Goal: Transaction & Acquisition: Purchase product/service

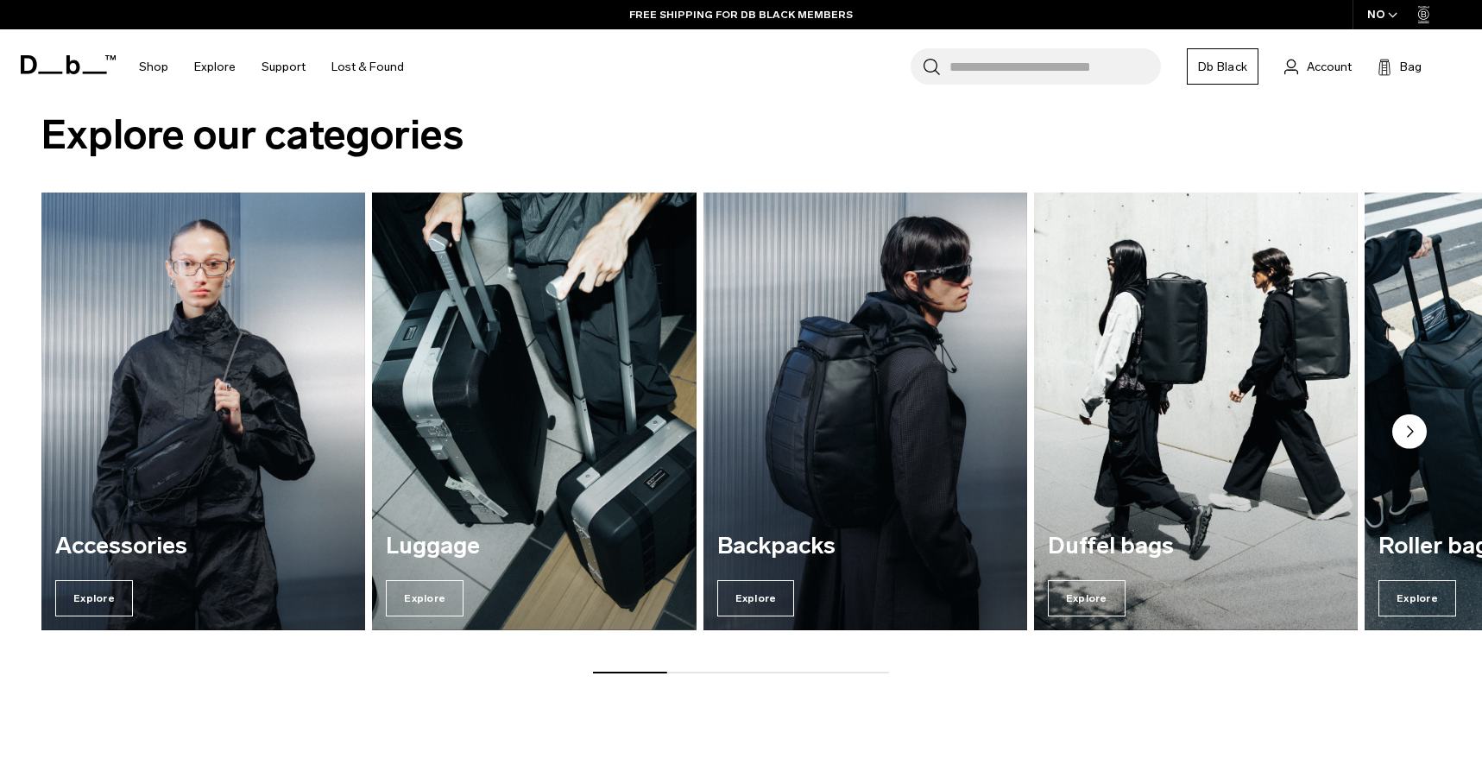
scroll to position [2209, 0]
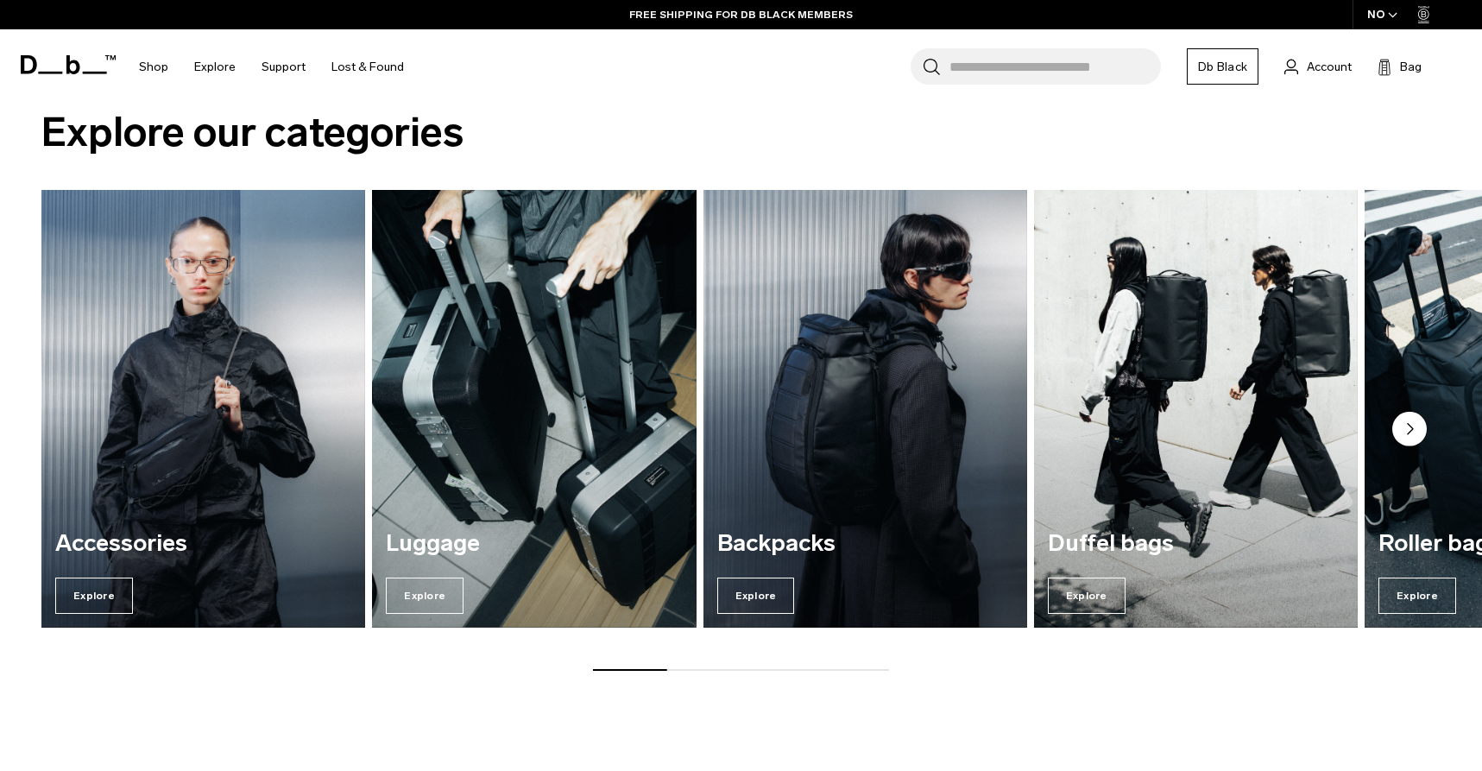
click at [691, 668] on div "Accessories Explore Luggage Explore Backpacks Explore Duffel bags Explore" at bounding box center [741, 430] width 1482 height 481
click at [697, 669] on div at bounding box center [741, 670] width 296 height 2
click at [1413, 433] on circle "Next slide" at bounding box center [1409, 429] width 35 height 35
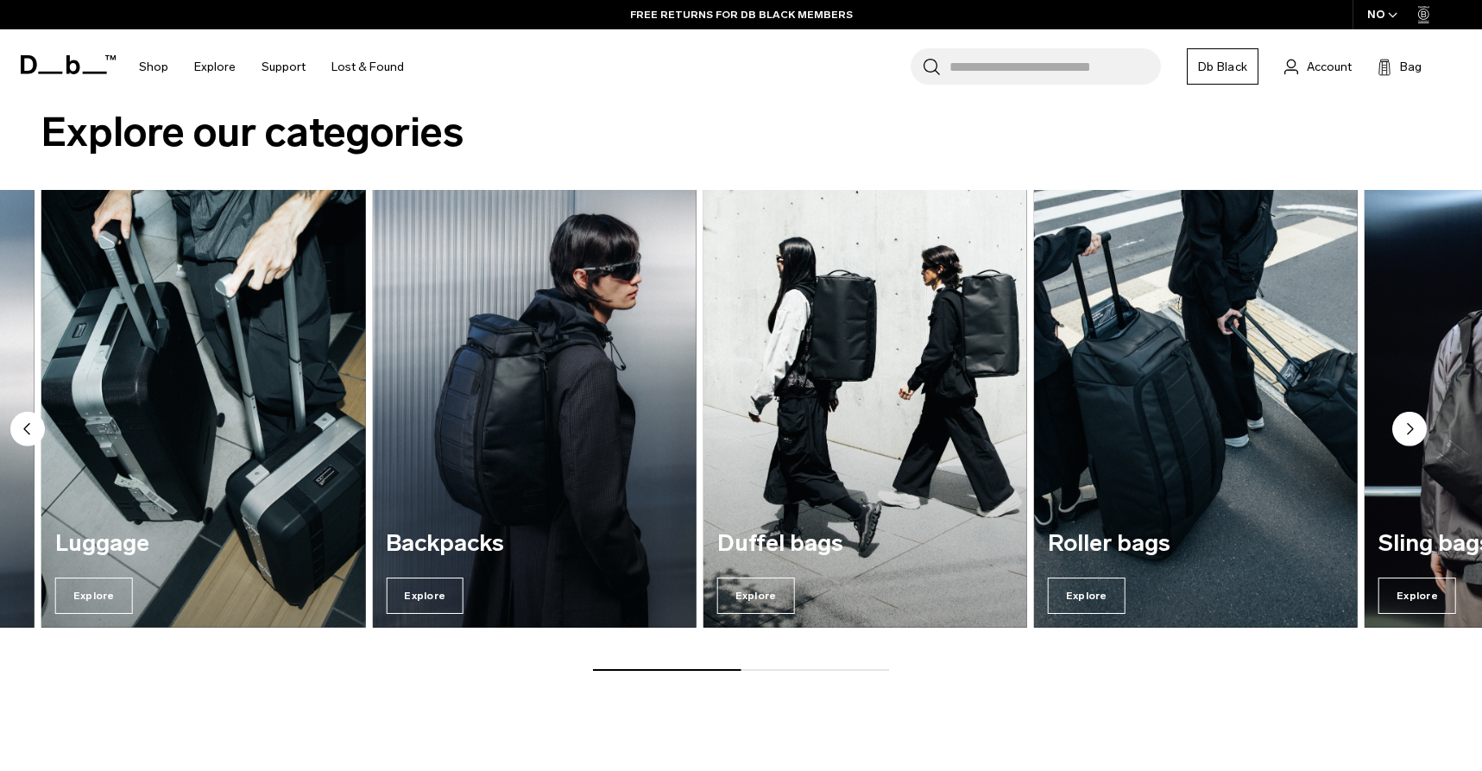
click at [1413, 433] on circle "Next slide" at bounding box center [1409, 429] width 35 height 35
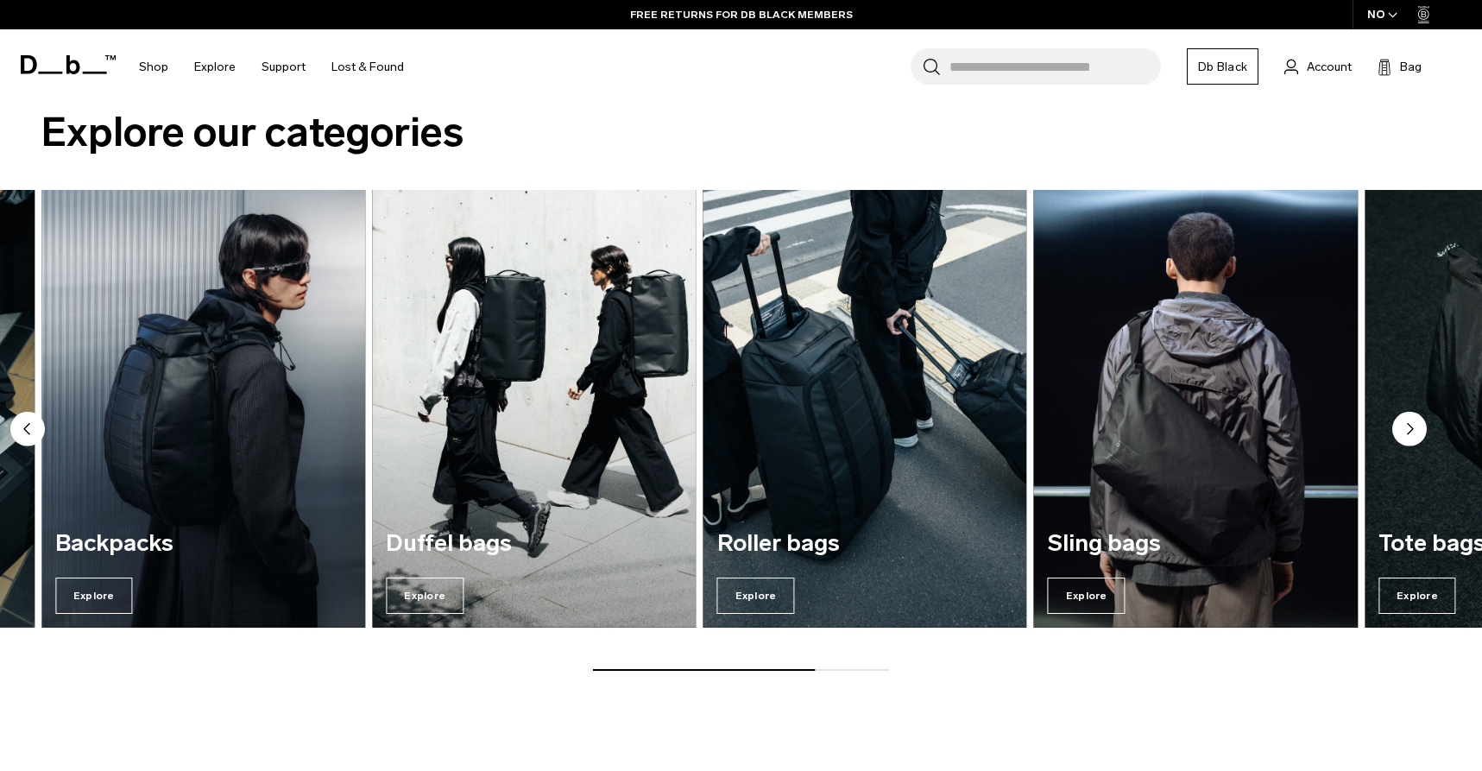
click at [1413, 433] on circle "Next slide" at bounding box center [1409, 429] width 35 height 35
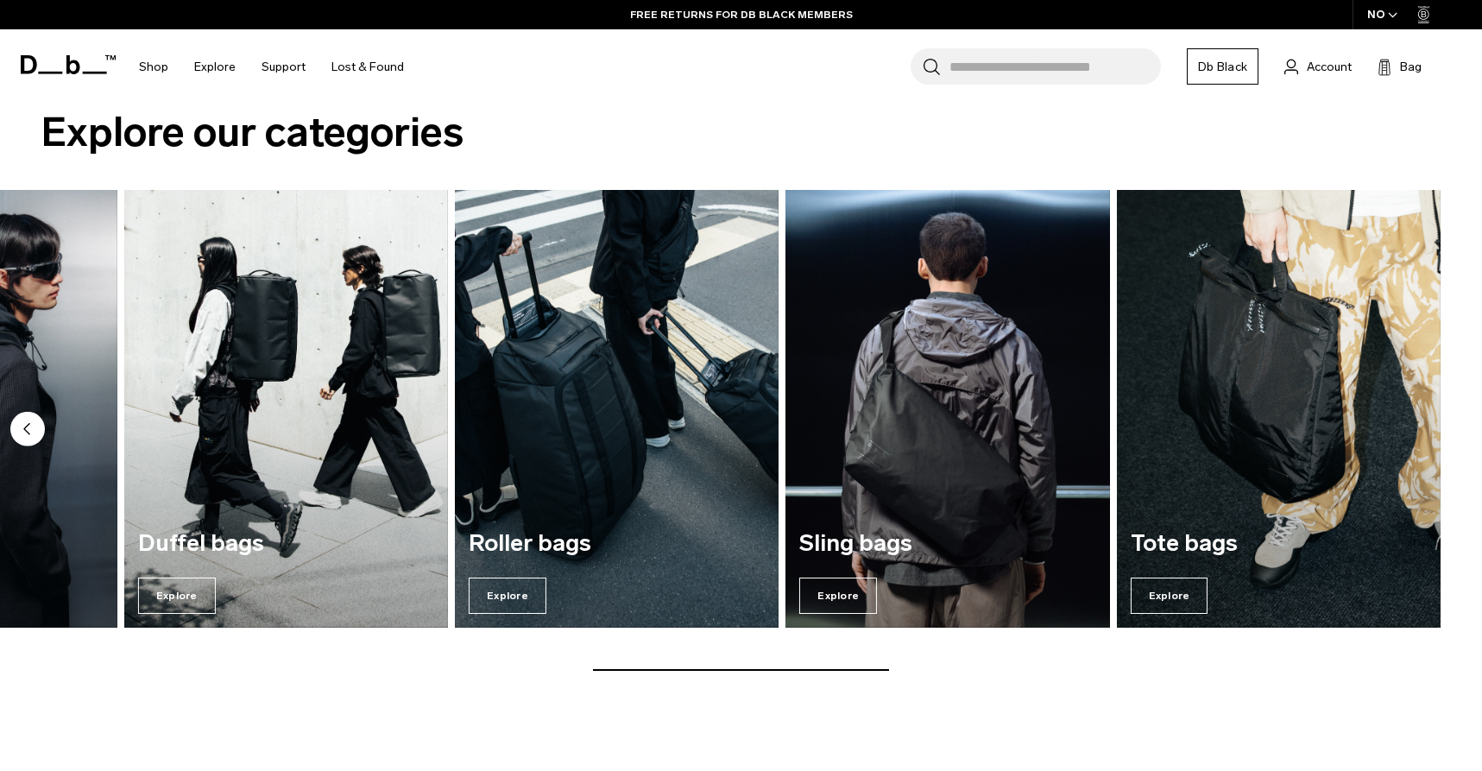
click at [1413, 433] on div "Accessories Explore Luggage Explore Backpacks Explore Duffel bags Explore" at bounding box center [741, 430] width 1482 height 481
click at [1413, 433] on img "7 / 7" at bounding box center [1279, 409] width 324 height 438
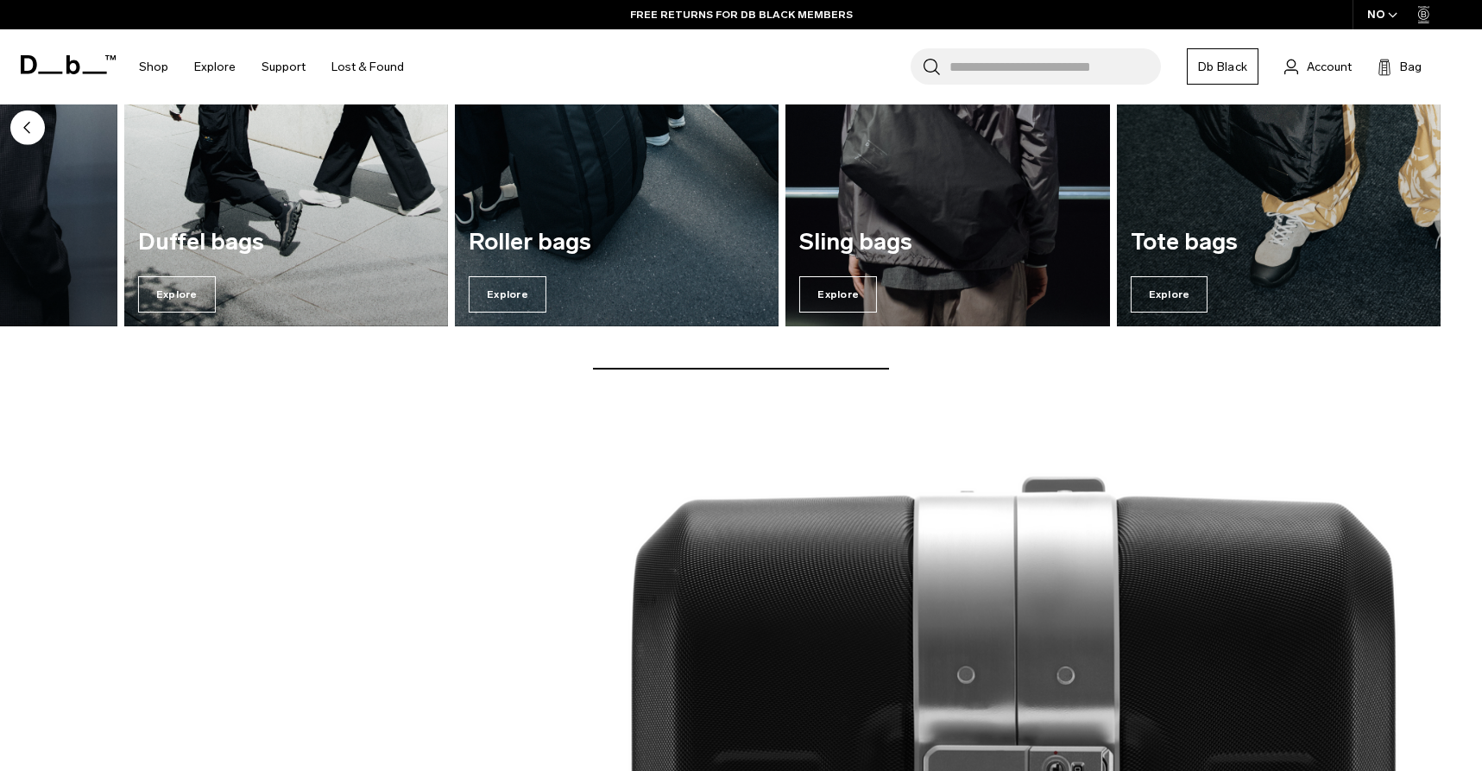
scroll to position [2763, 0]
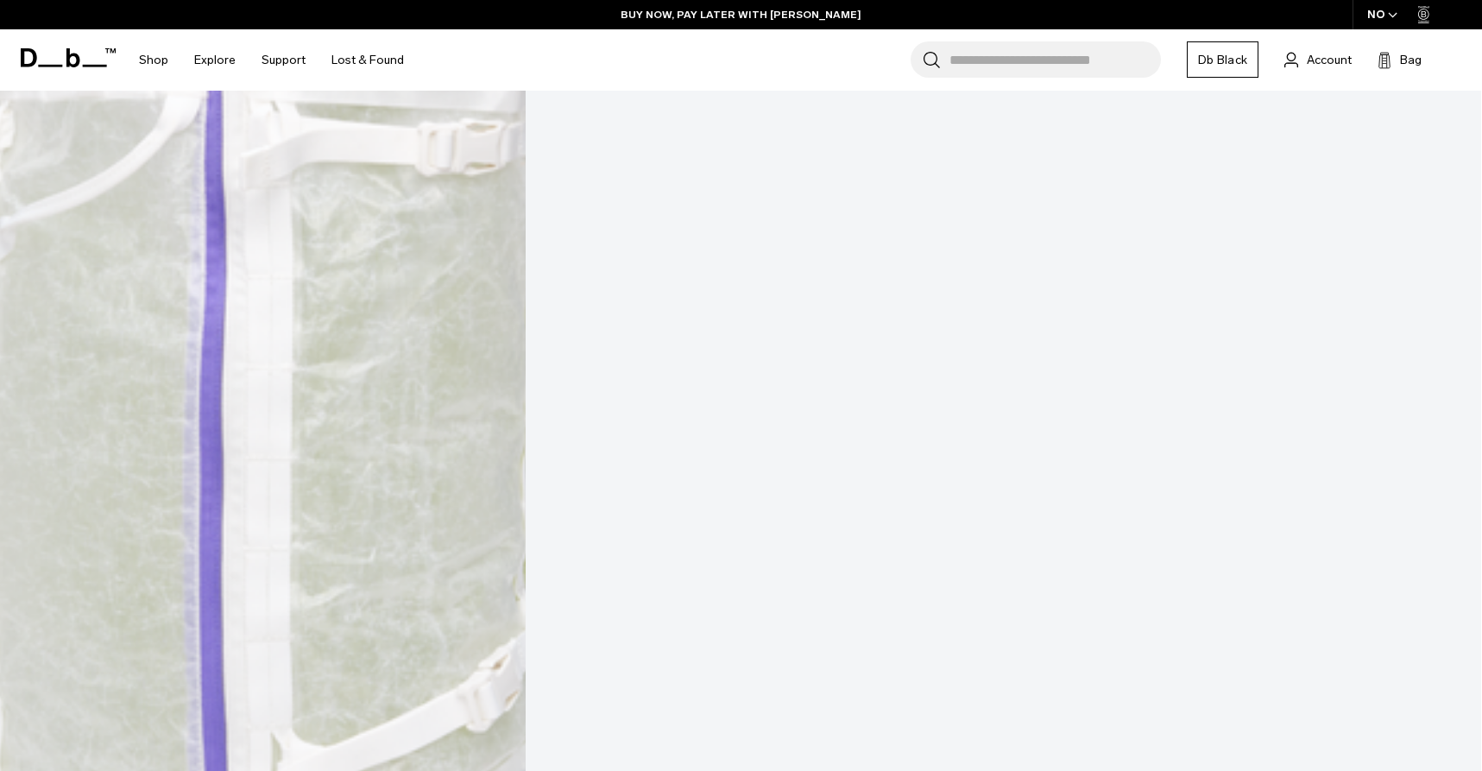
scroll to position [2249, 0]
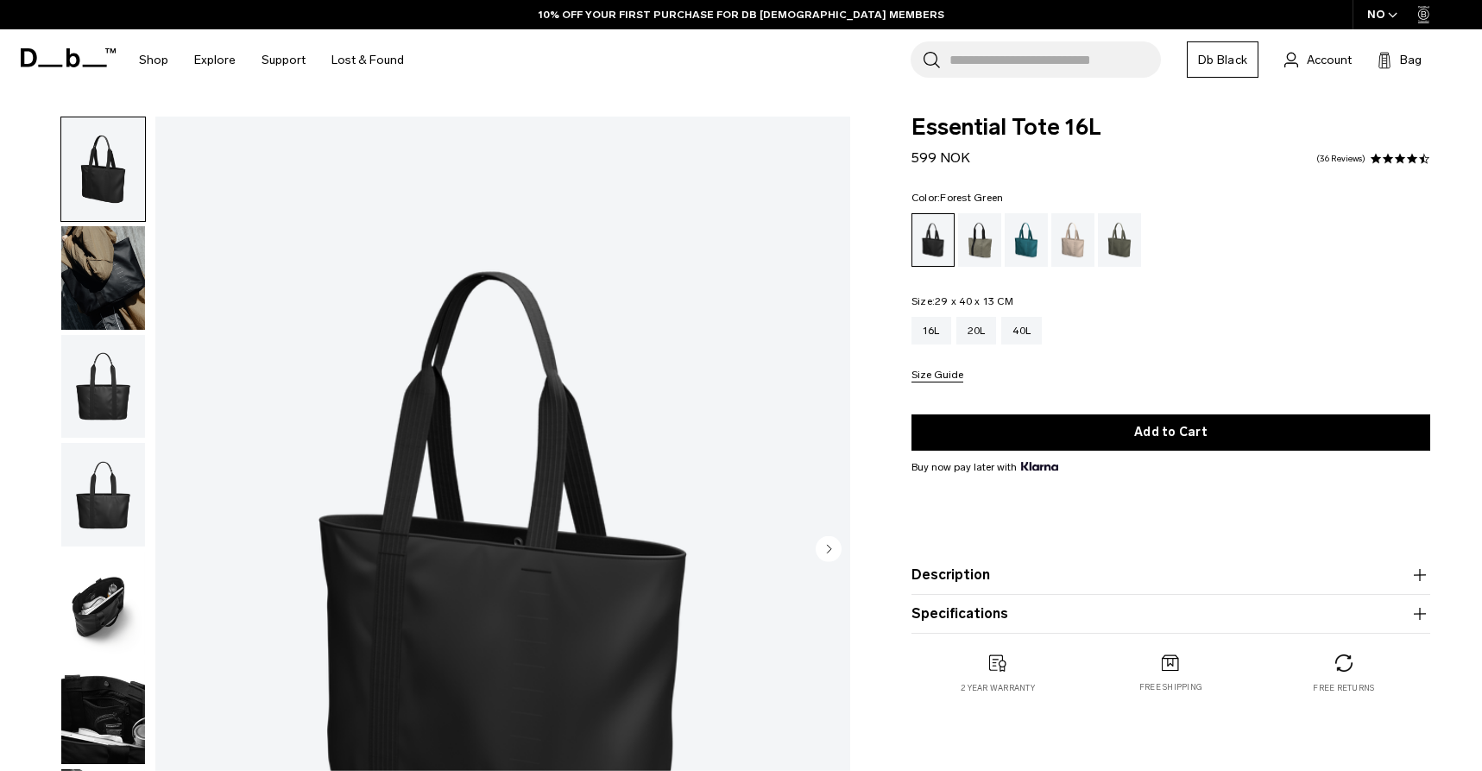
click at [987, 262] on div "Forest Green" at bounding box center [980, 240] width 44 height 54
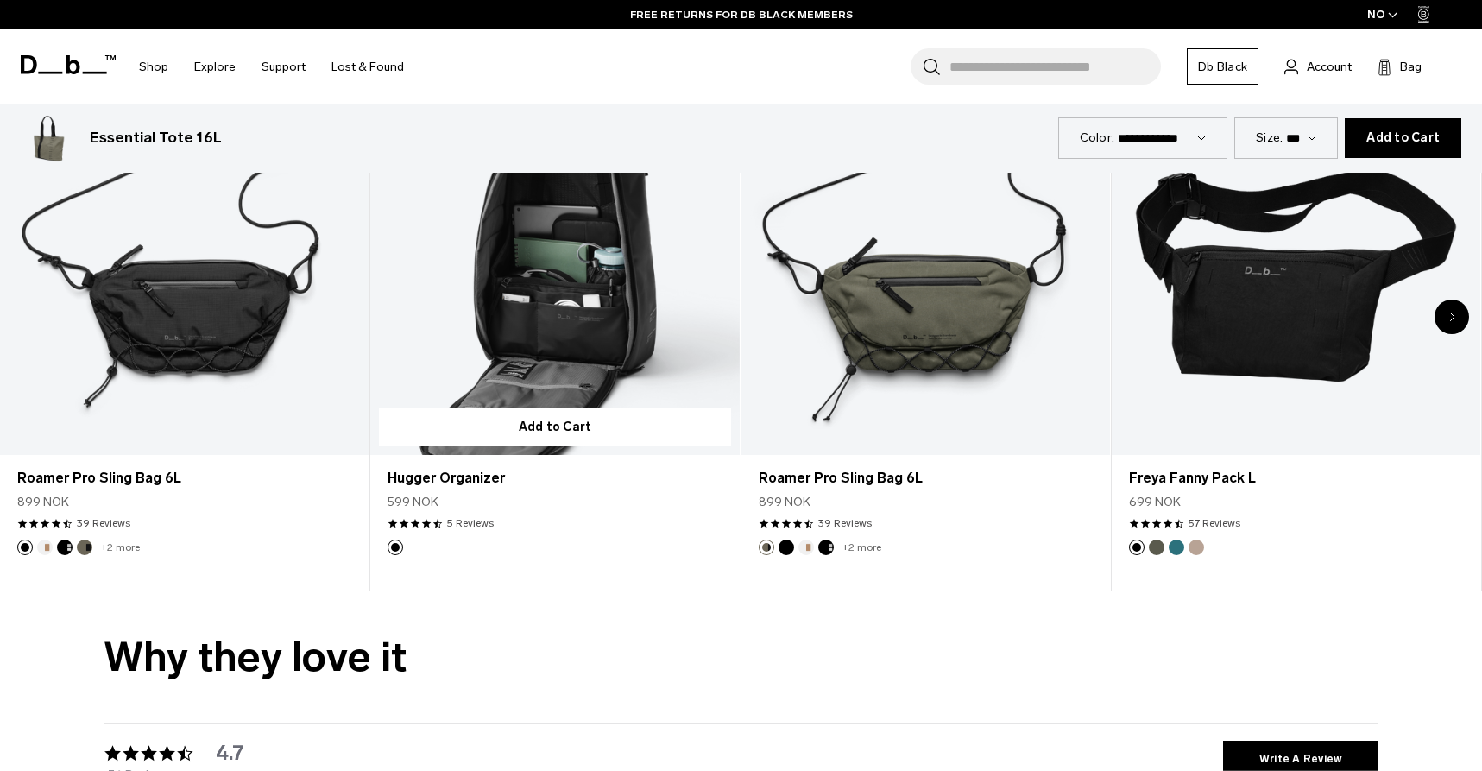
scroll to position [3873, 0]
click at [601, 290] on link "Hugger Organizer" at bounding box center [554, 250] width 369 height 410
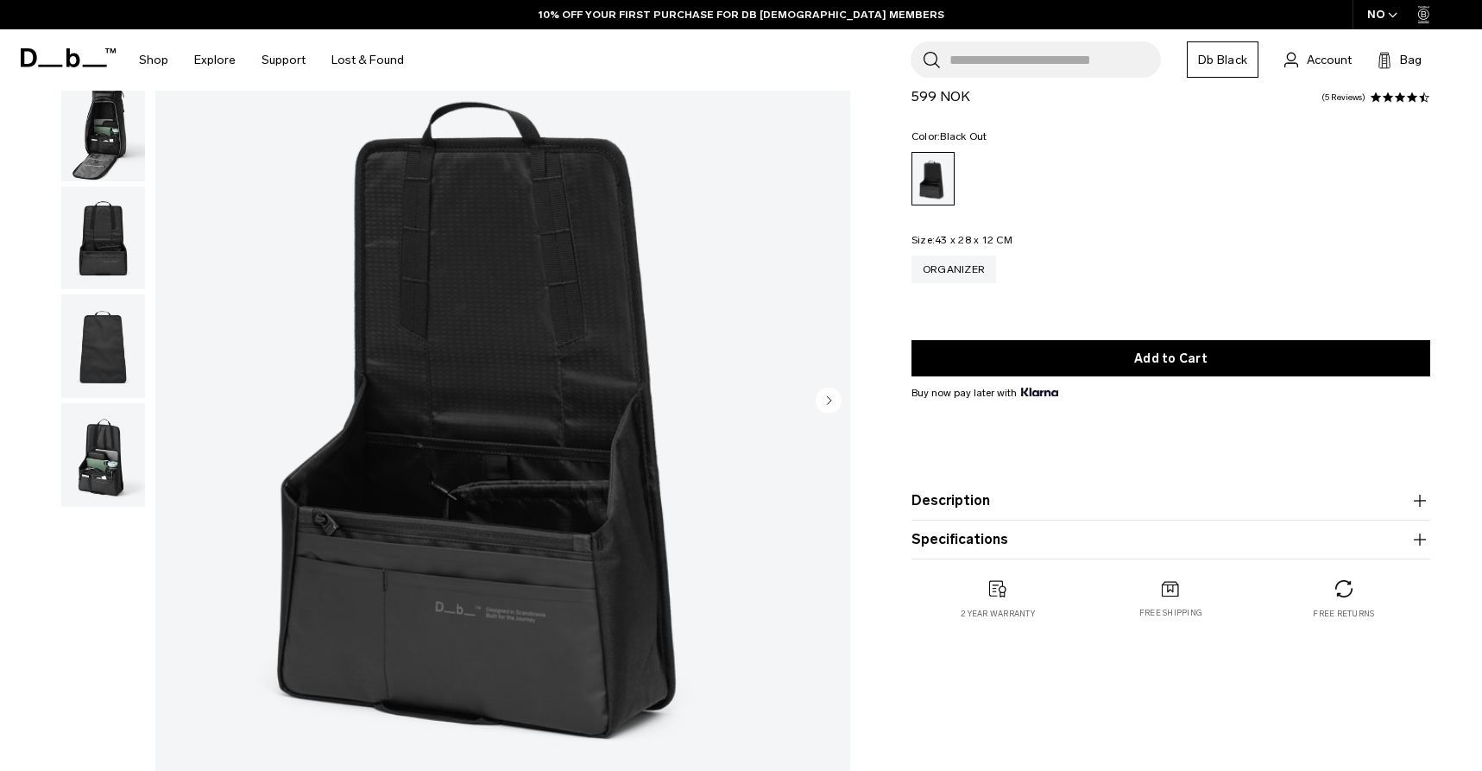
click at [59, 237] on div at bounding box center [99, 401] width 94 height 867
click at [90, 234] on img "button" at bounding box center [103, 238] width 84 height 104
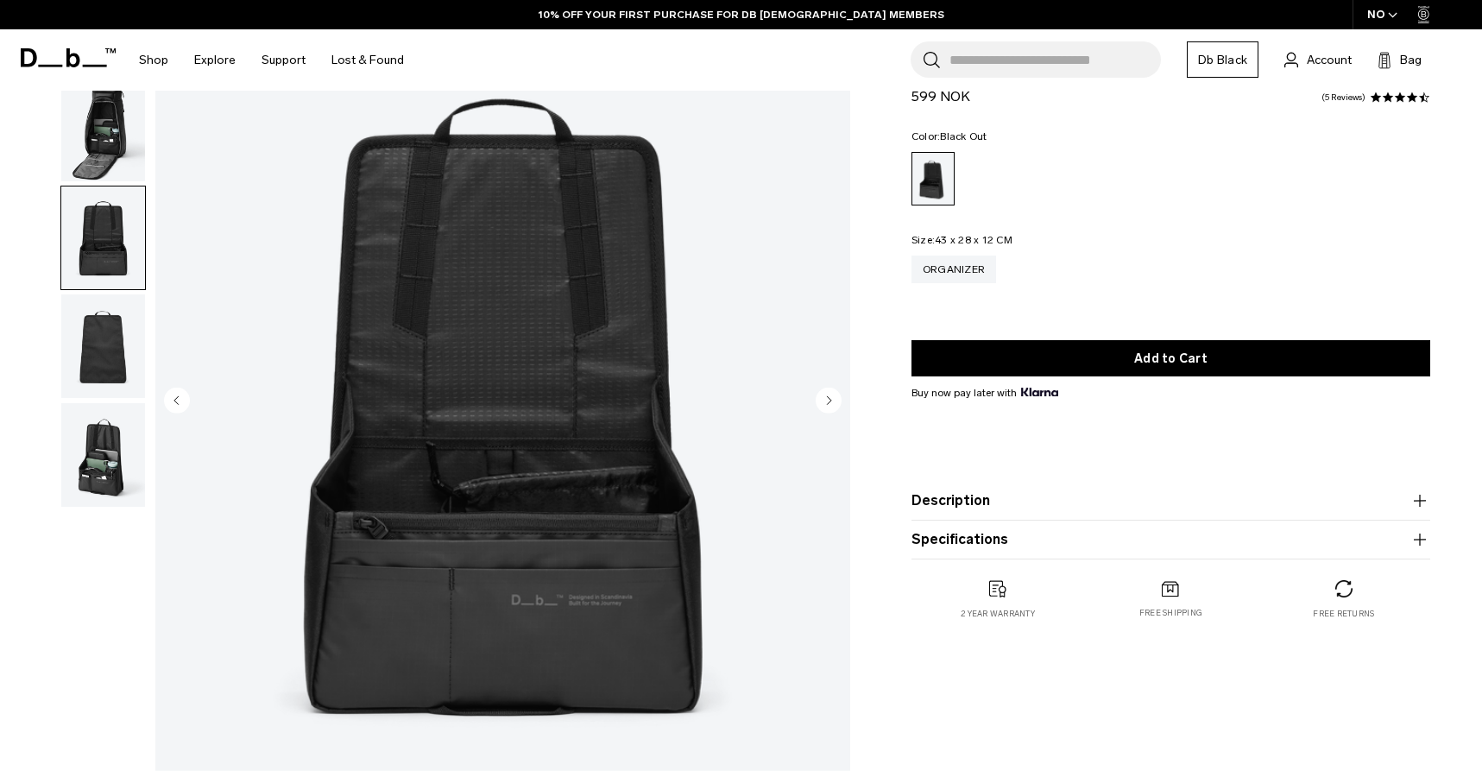
click at [101, 161] on img "button" at bounding box center [103, 130] width 84 height 104
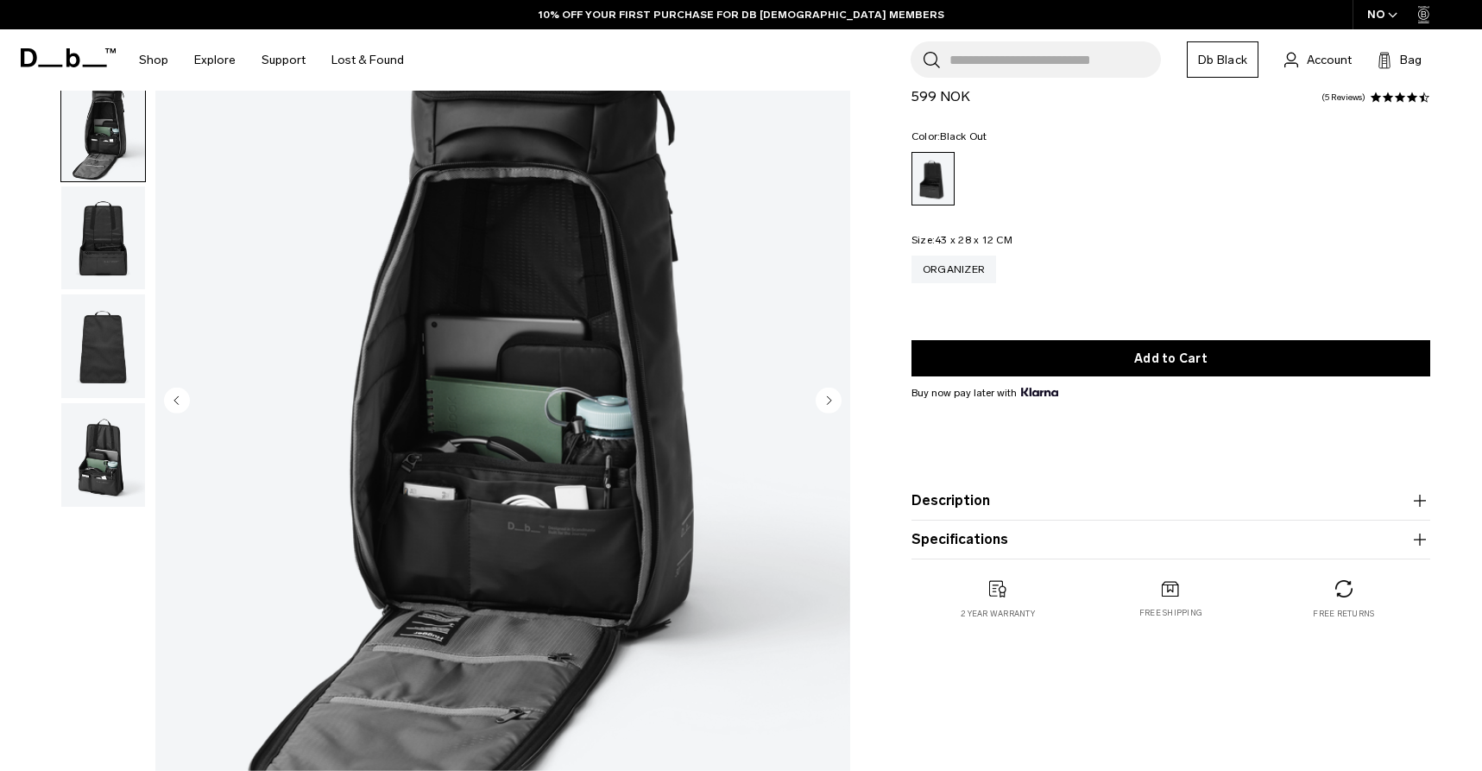
click at [111, 241] on img "button" at bounding box center [103, 238] width 84 height 104
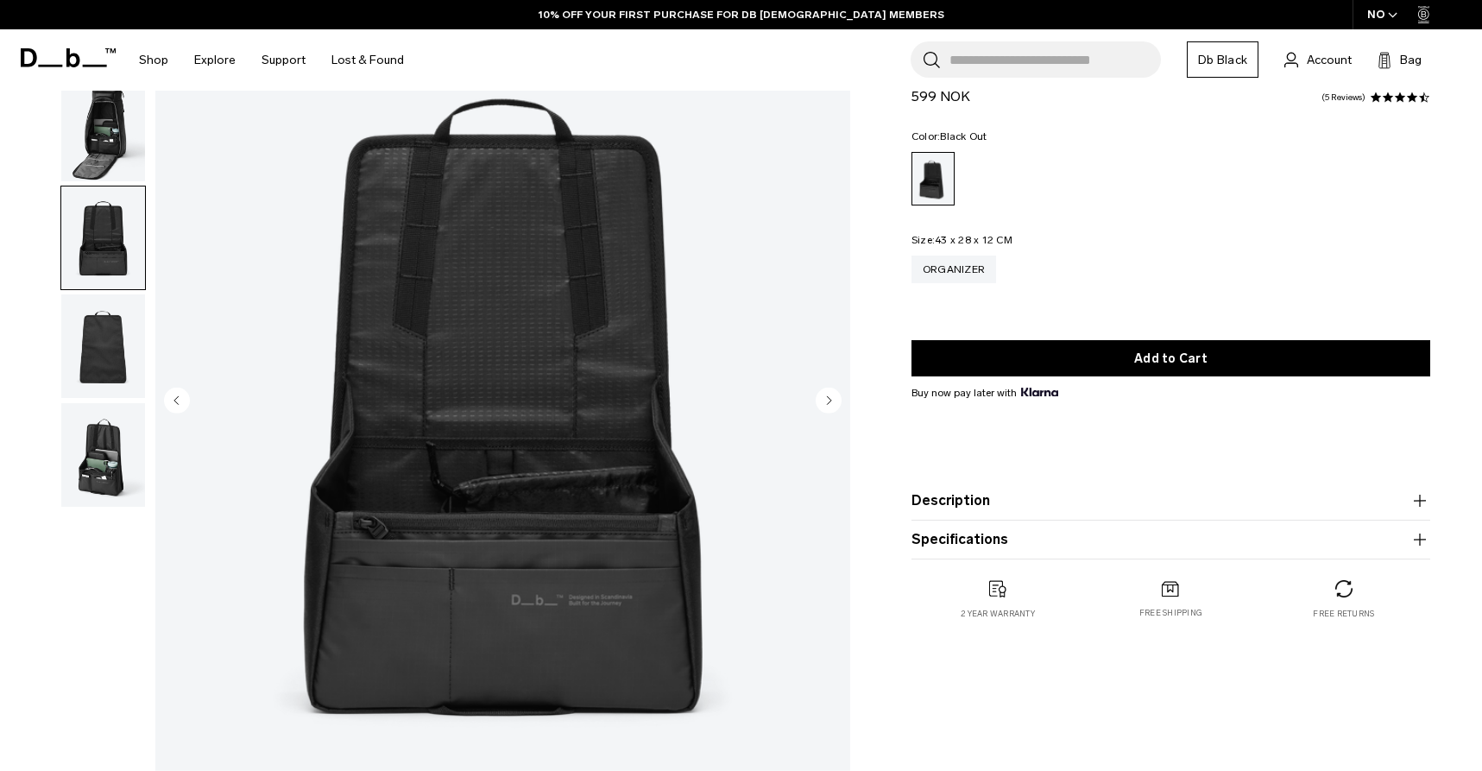
click at [119, 328] on img "button" at bounding box center [103, 346] width 84 height 104
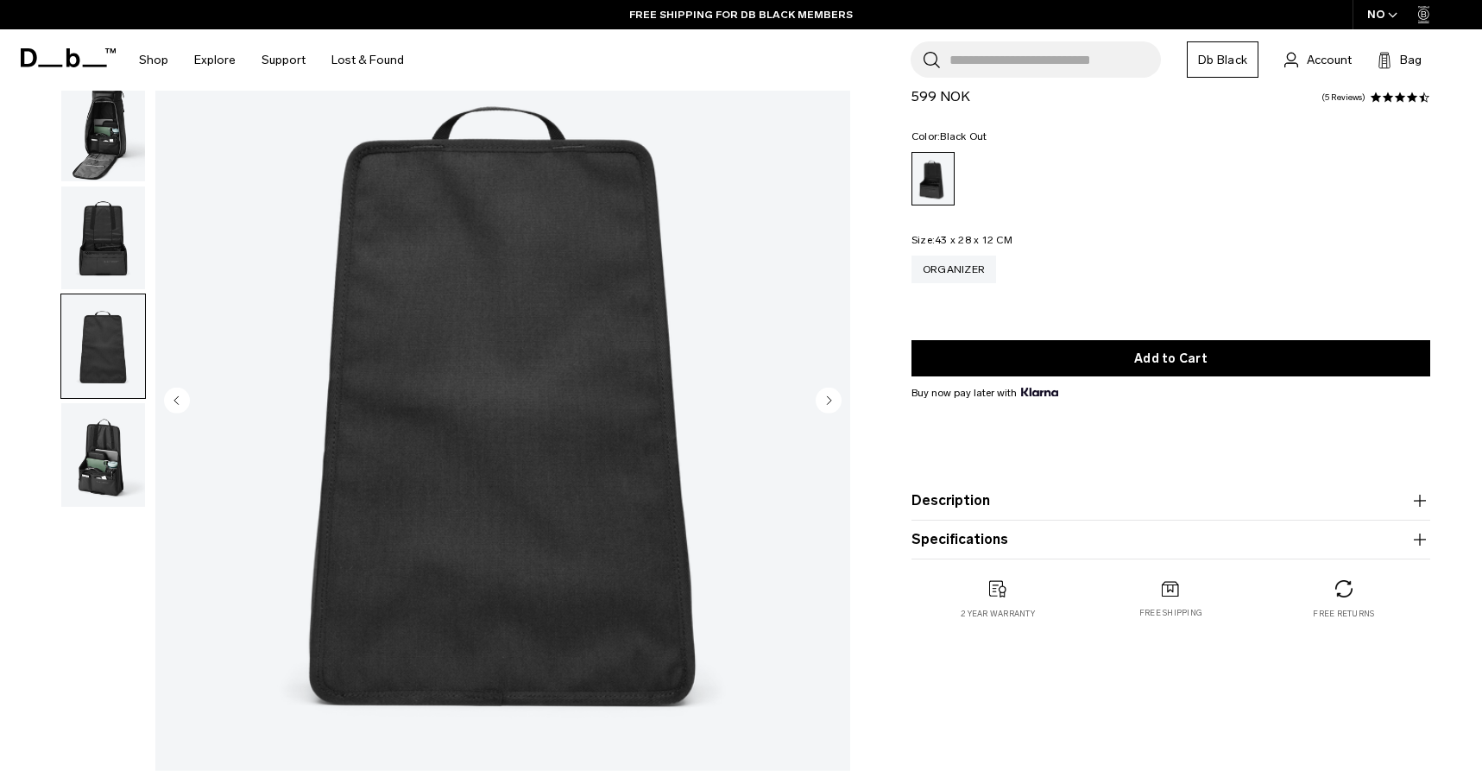
click at [99, 426] on img "button" at bounding box center [103, 455] width 84 height 104
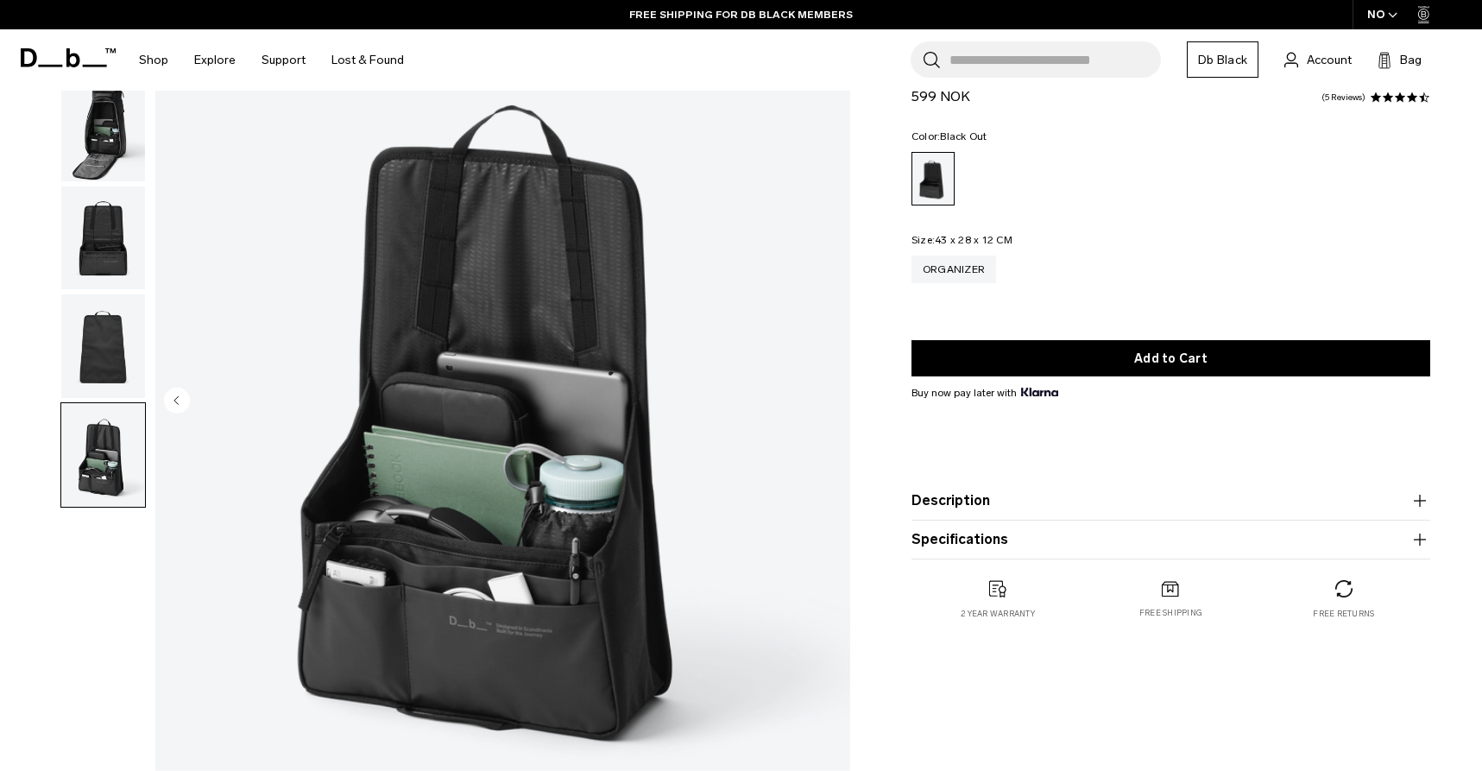
click at [104, 369] on img "button" at bounding box center [103, 346] width 84 height 104
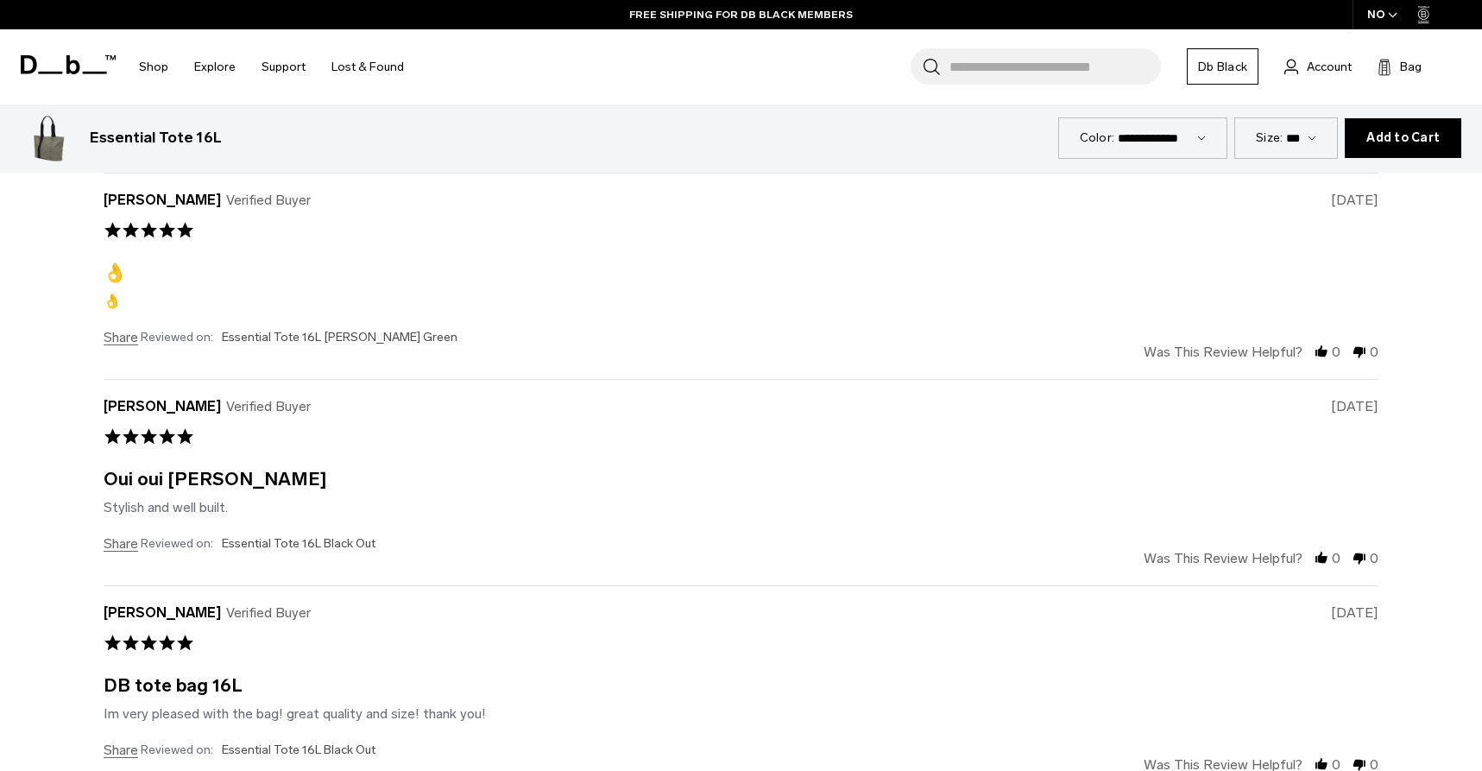
scroll to position [4951, 0]
